Goal: Information Seeking & Learning: Learn about a topic

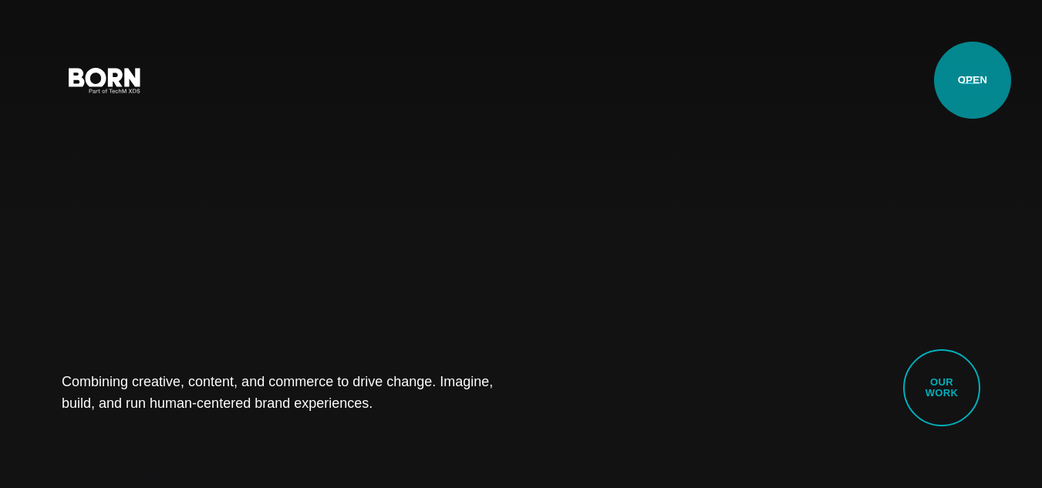
click at [972, 80] on button "Primary Menu" at bounding box center [970, 79] width 37 height 32
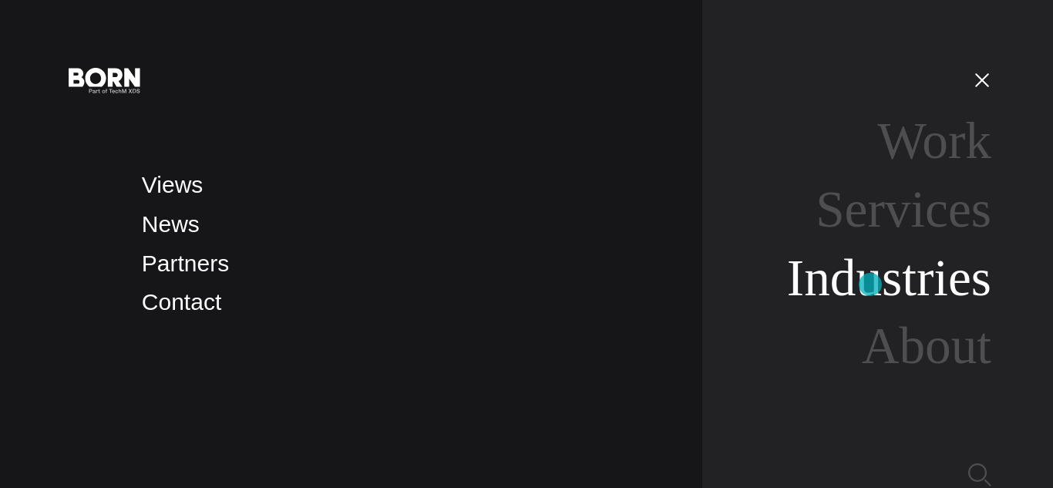
click at [870, 285] on link "Industries" at bounding box center [889, 278] width 204 height 58
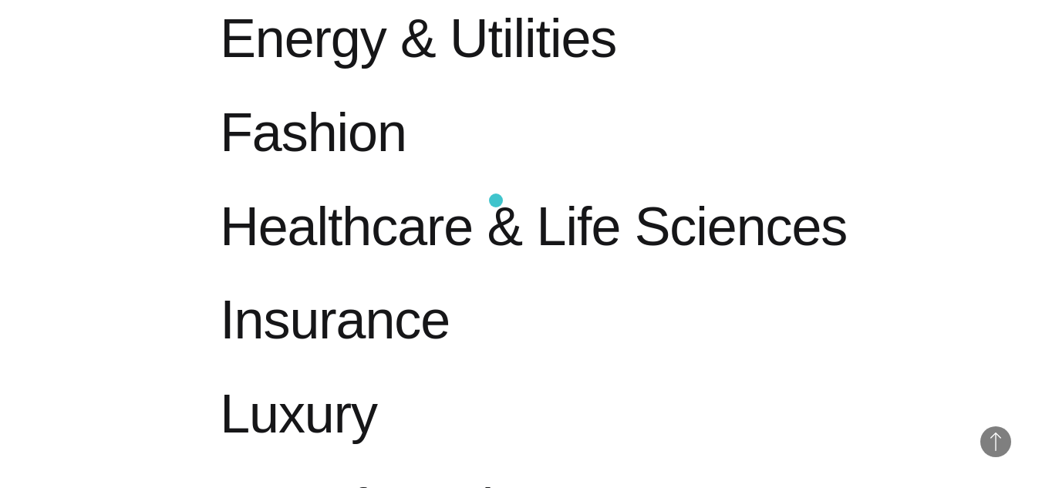
scroll to position [1220, 0]
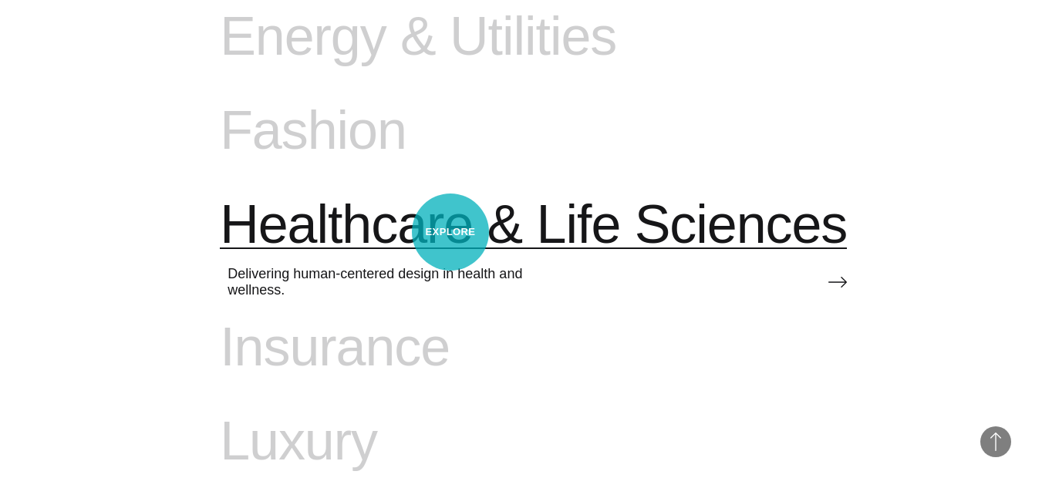
click at [450, 232] on span "Healthcare & Life Sciences" at bounding box center [533, 225] width 627 height 63
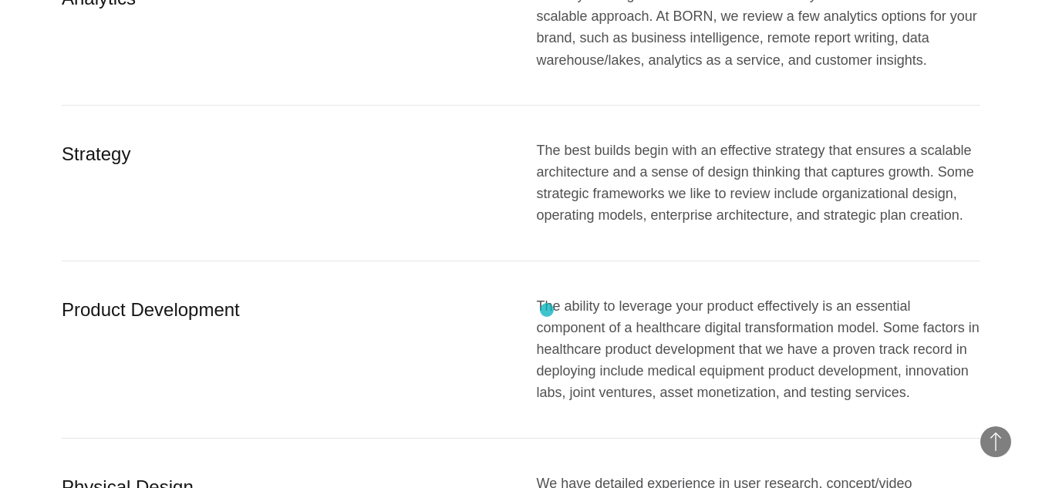
scroll to position [2695, 0]
